Goal: Task Accomplishment & Management: Use online tool/utility

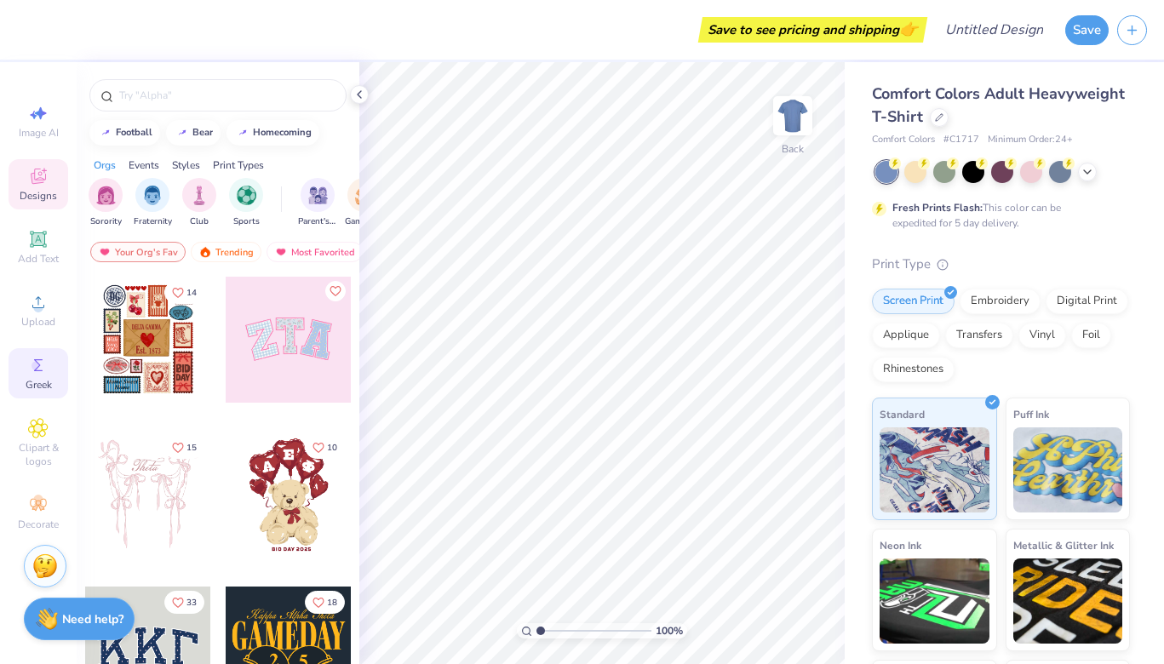
click at [45, 361] on icon at bounding box center [38, 365] width 20 height 20
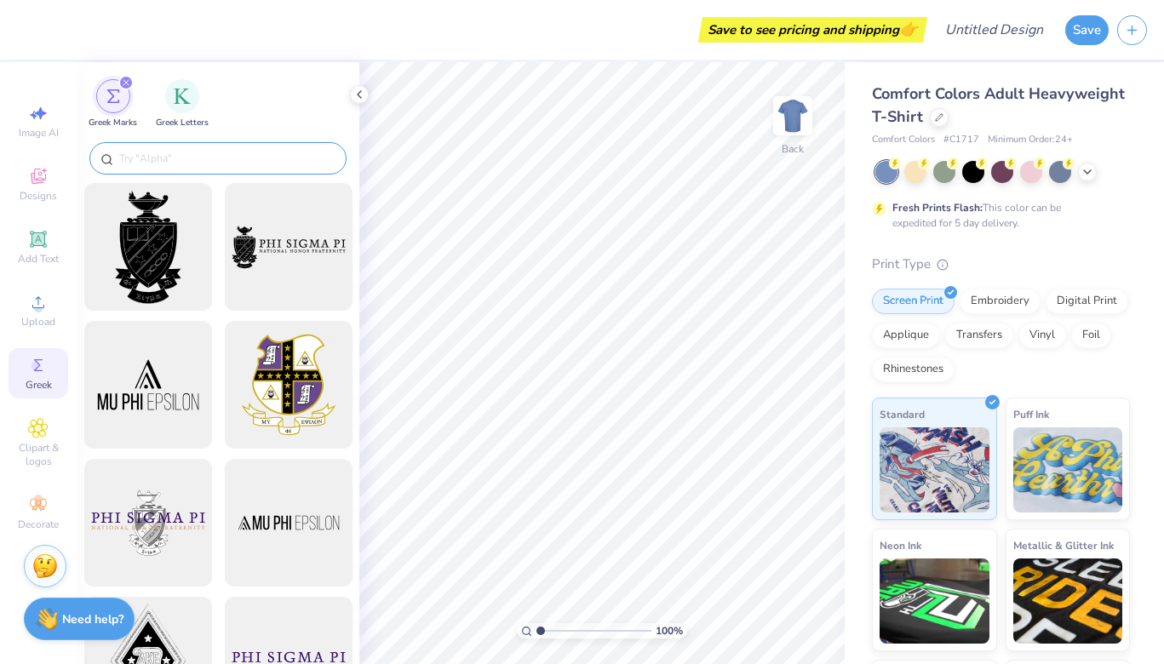
click at [150, 164] on input "text" at bounding box center [227, 158] width 218 height 17
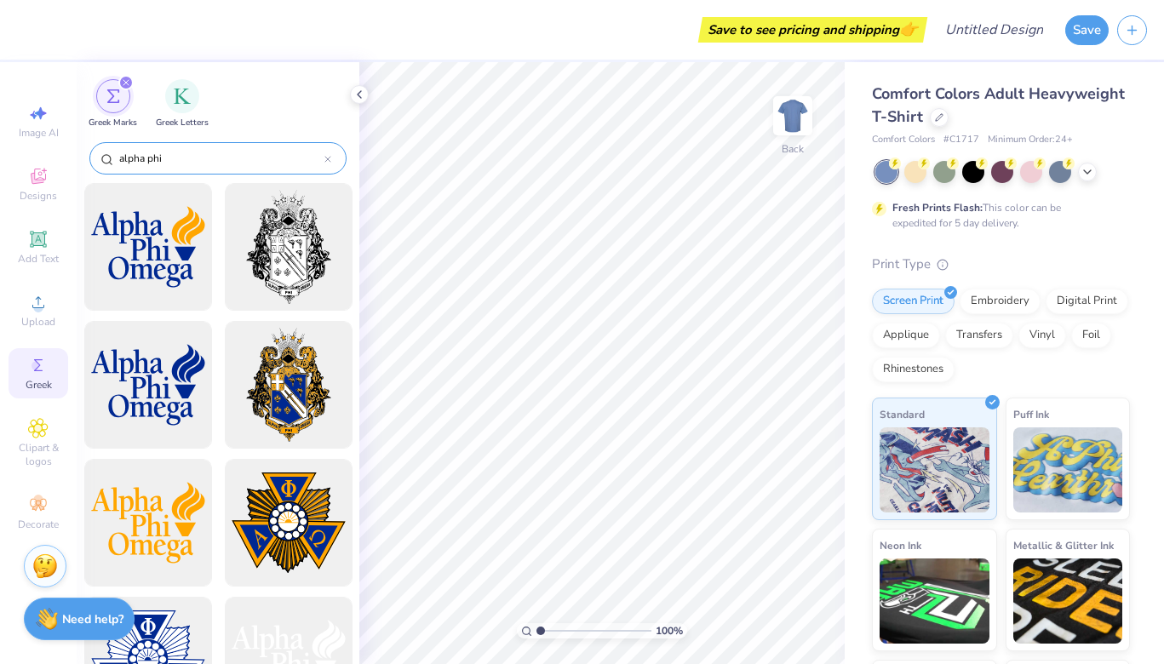
type input "alpha phi"
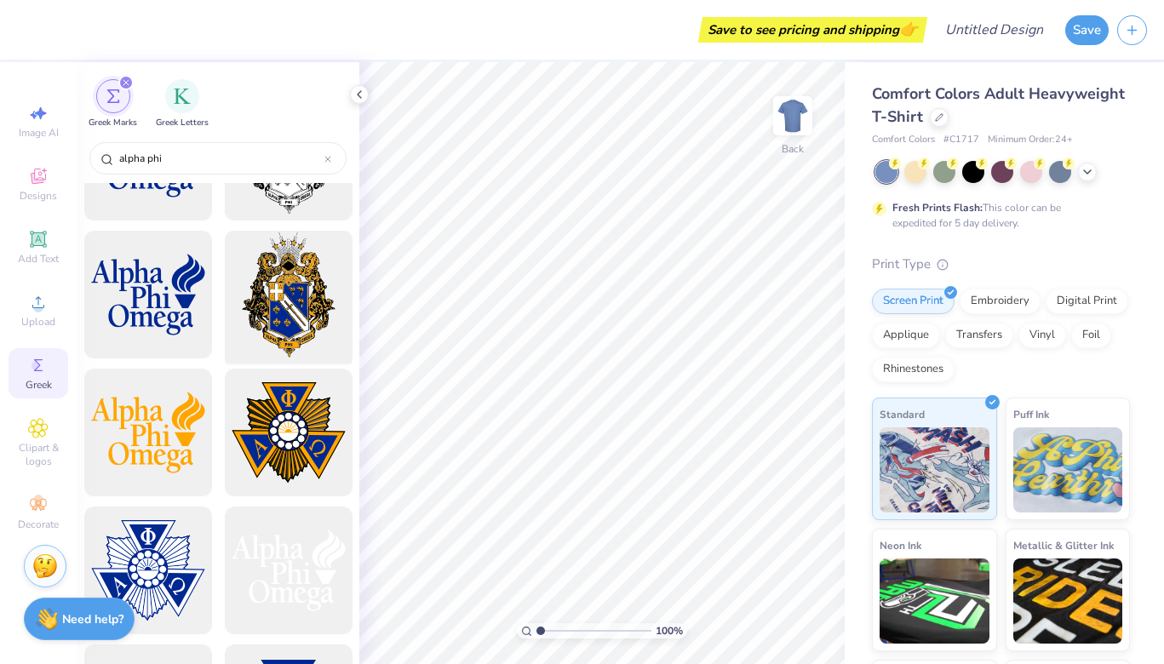
scroll to position [118, 0]
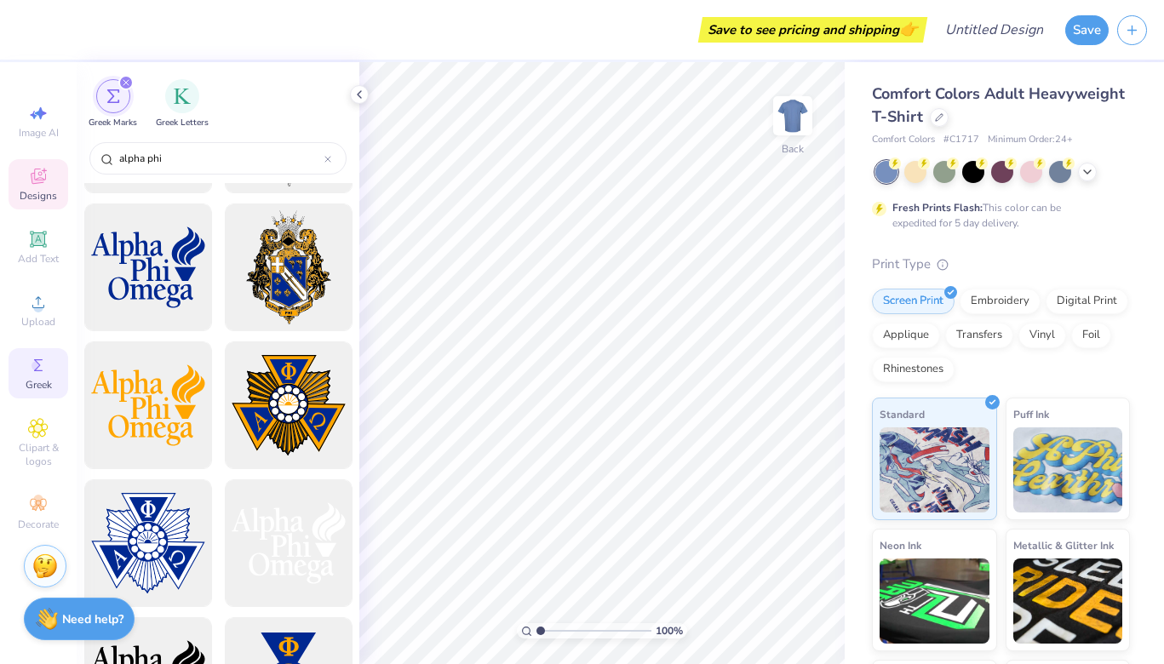
click at [52, 183] on div "Designs" at bounding box center [39, 184] width 60 height 50
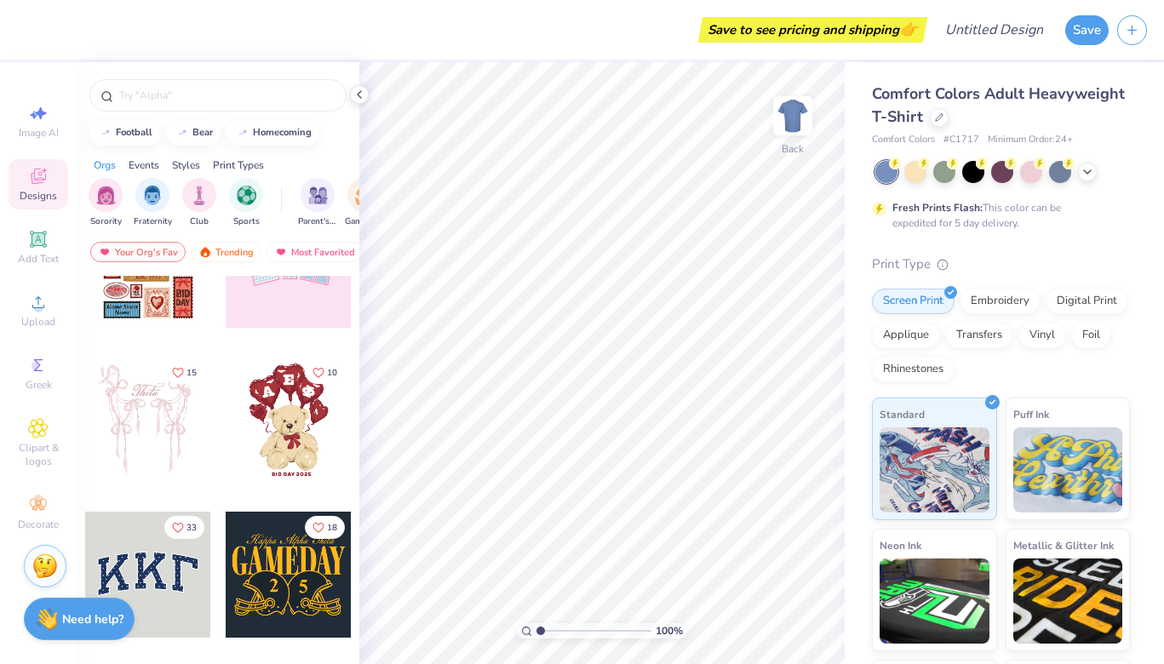
scroll to position [68, 0]
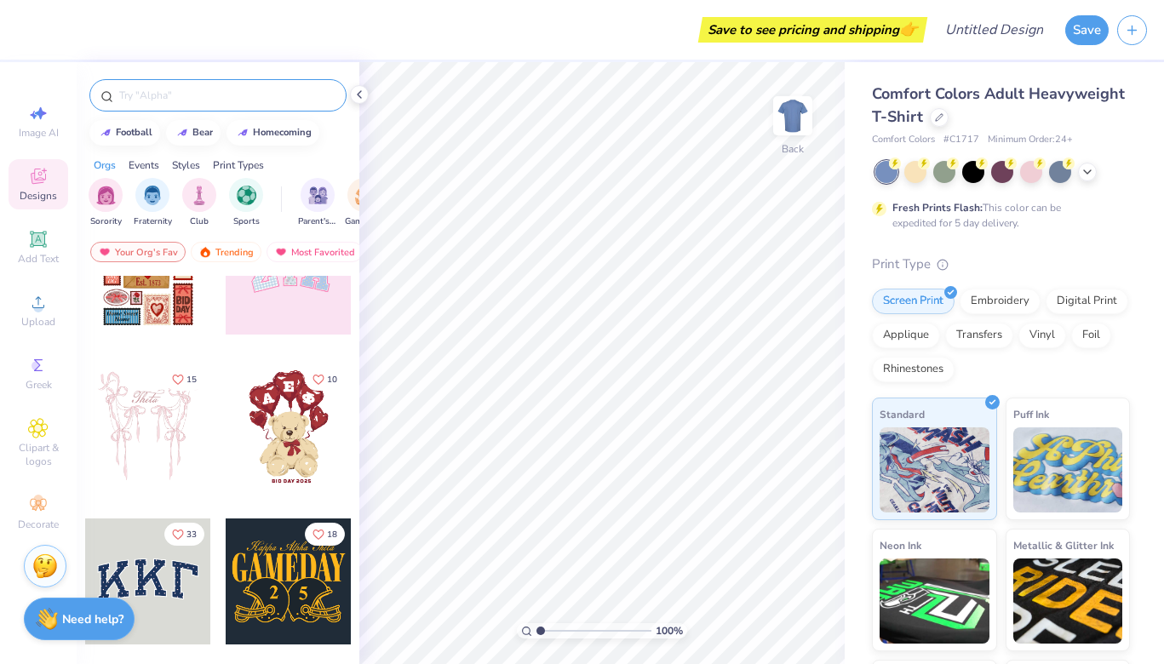
click at [172, 104] on div at bounding box center [217, 95] width 257 height 32
click at [172, 89] on input "text" at bounding box center [227, 95] width 218 height 17
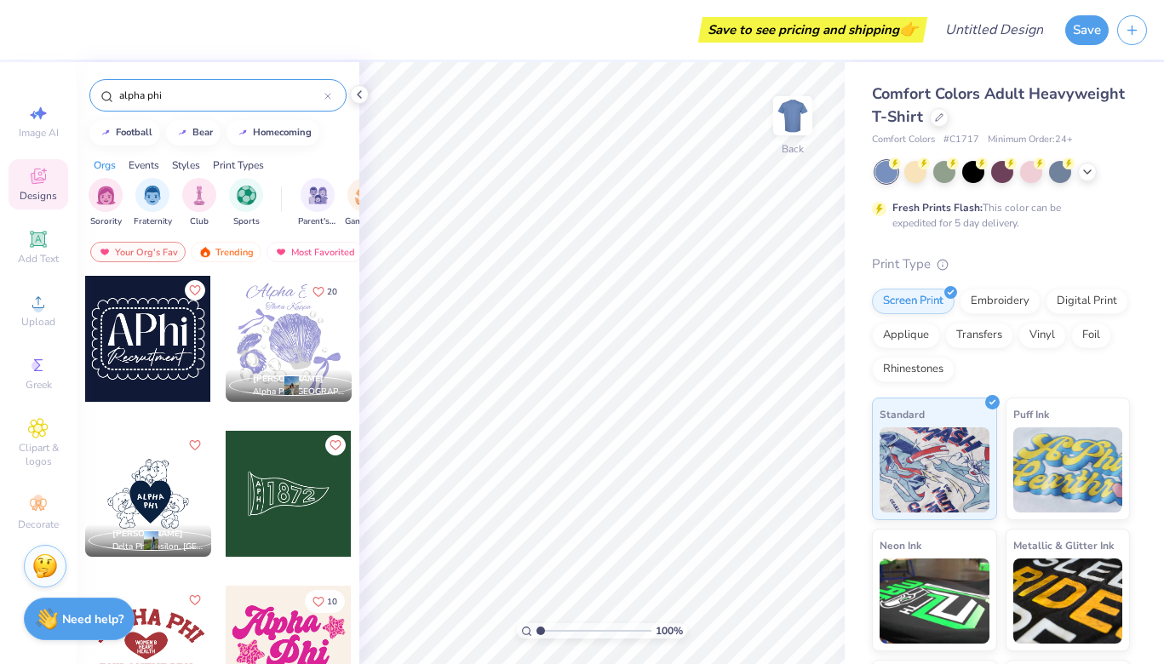
scroll to position [181, 0]
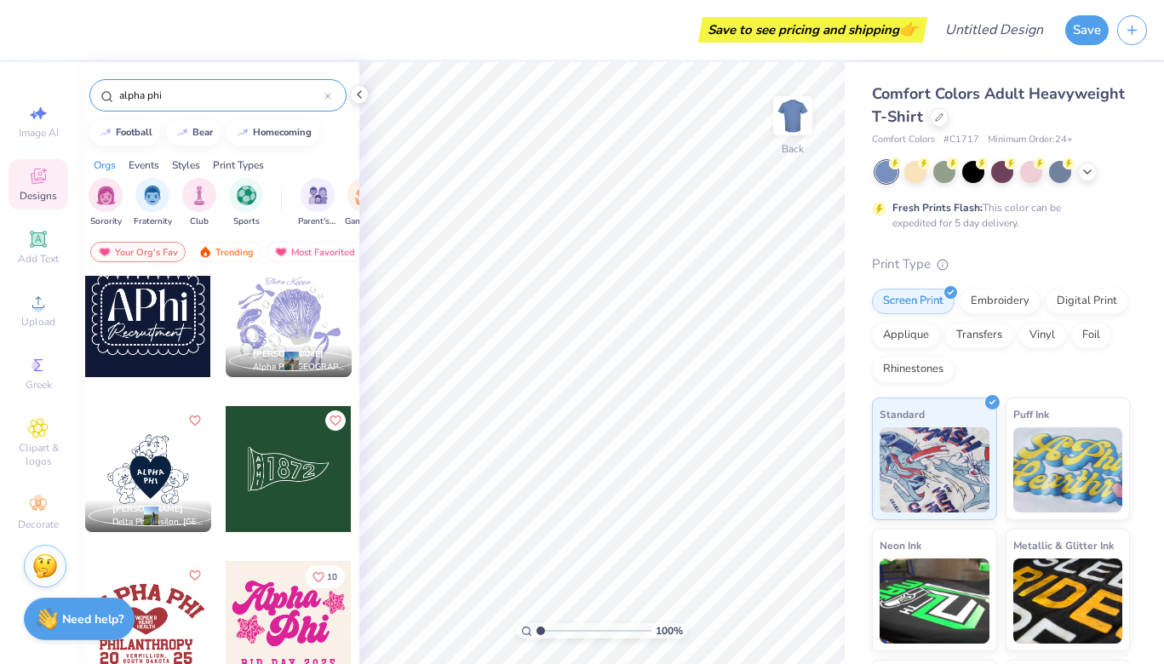
type input "alpha phi"
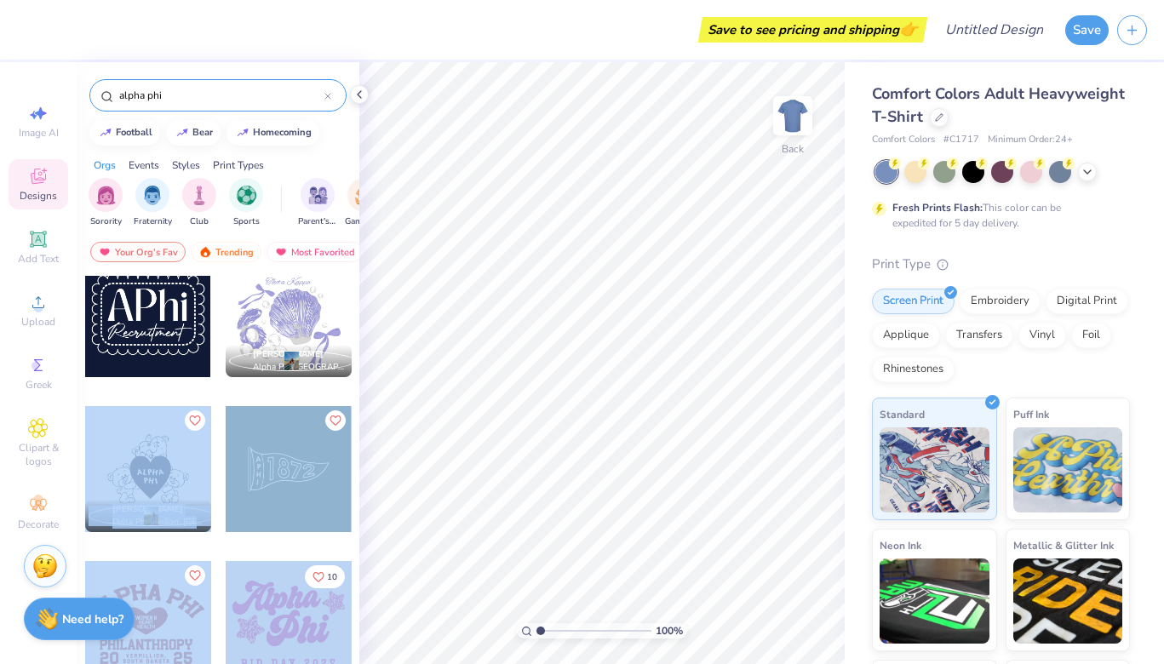
click at [446, 335] on div "Save to see pricing and shipping 👉 Design Title Save Image AI Designs Add Text …" at bounding box center [582, 332] width 1164 height 664
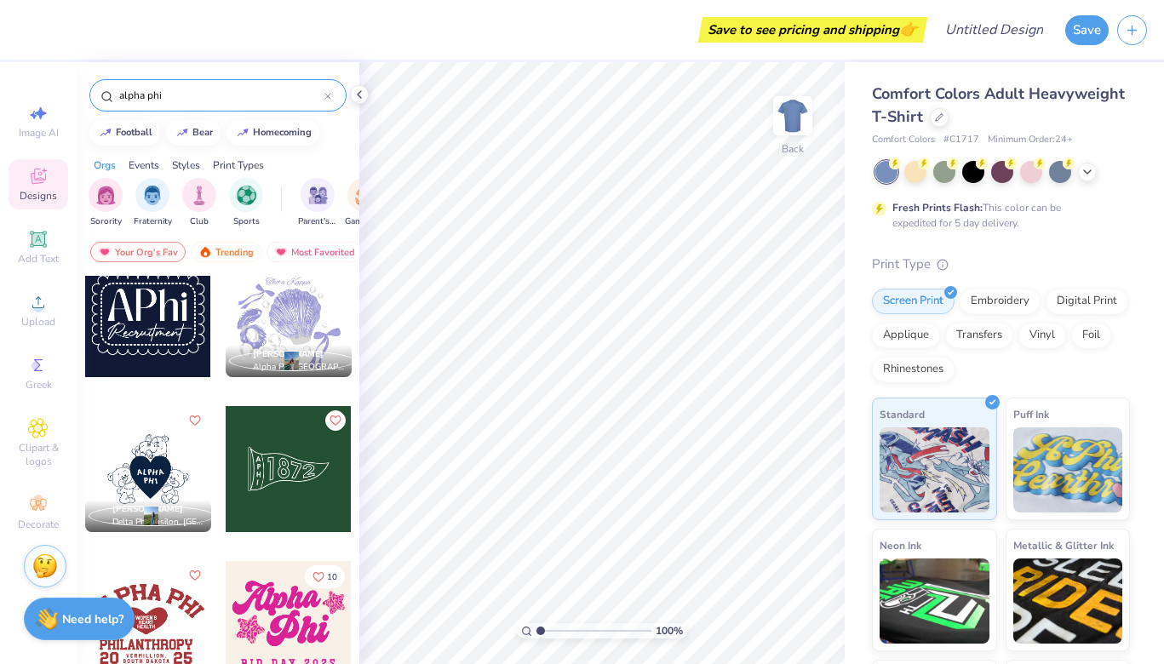
click at [150, 453] on div at bounding box center [148, 469] width 126 height 126
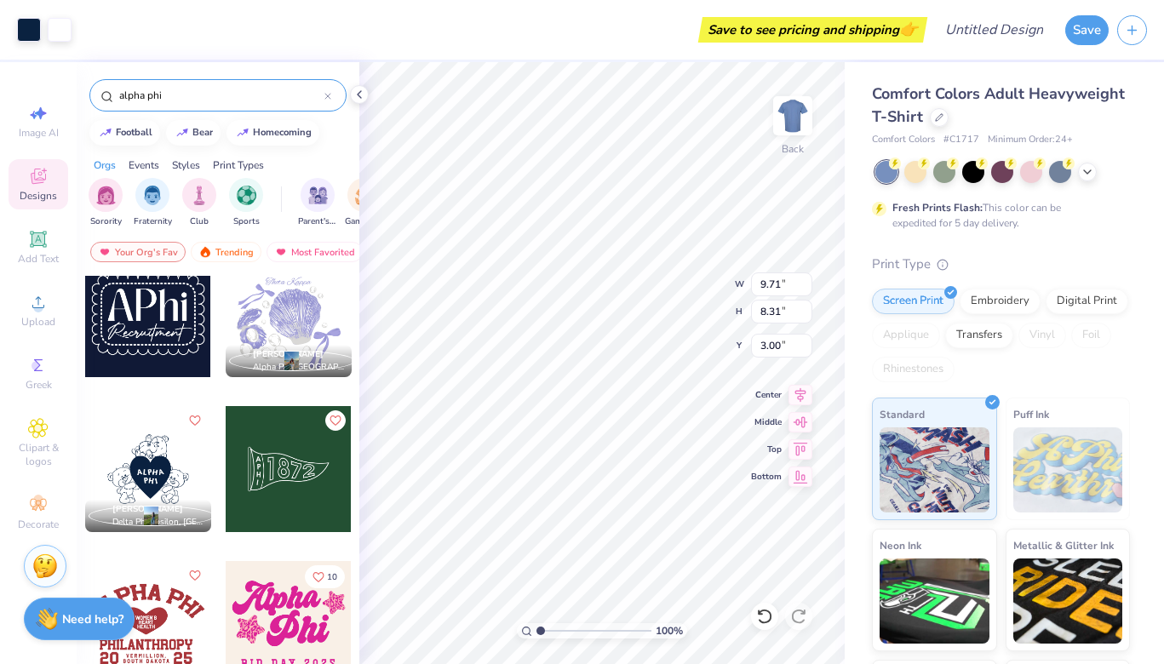
type input "3.59"
click at [33, 128] on span "Image AI" at bounding box center [39, 133] width 40 height 14
select select "4"
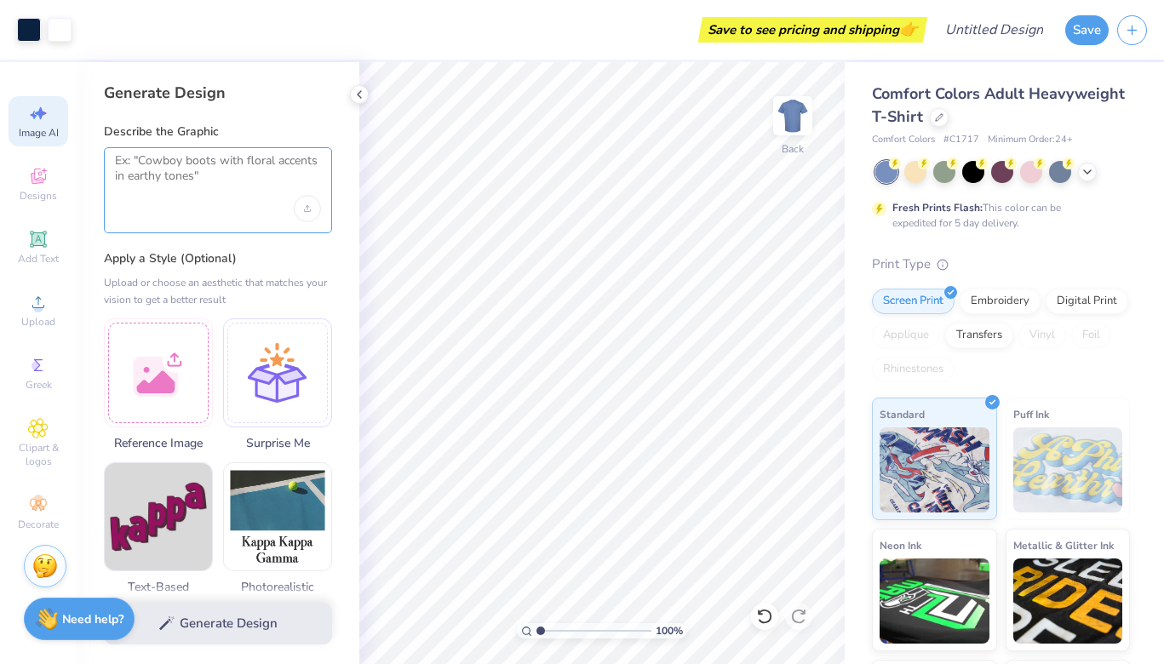
click at [174, 168] on textarea at bounding box center [218, 174] width 206 height 43
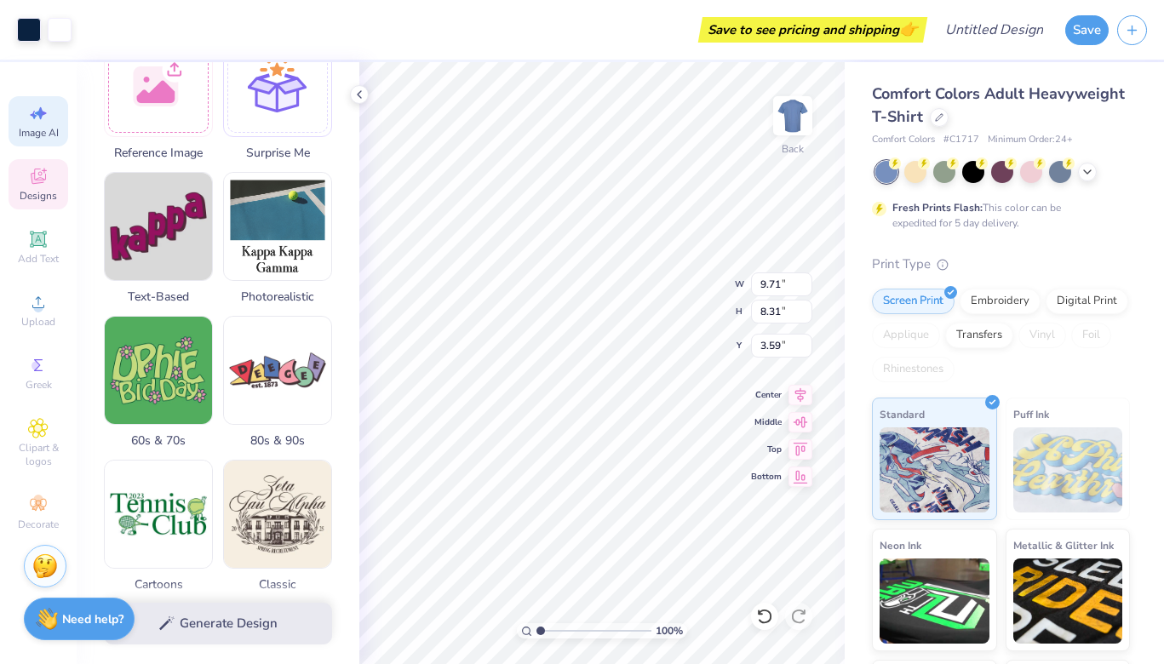
scroll to position [0, 0]
